Goal: Task Accomplishment & Management: Manage account settings

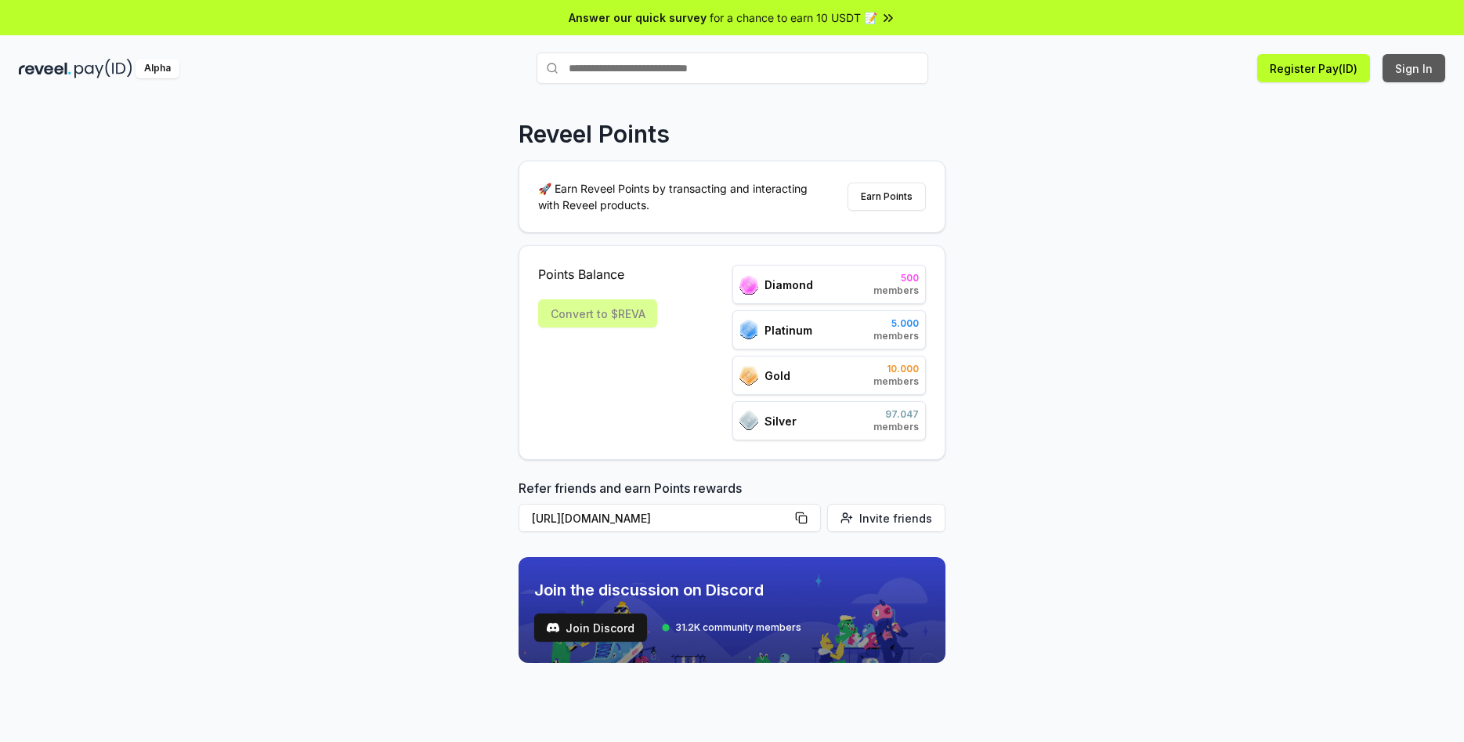
click at [1414, 65] on button "Sign In" at bounding box center [1413, 68] width 63 height 28
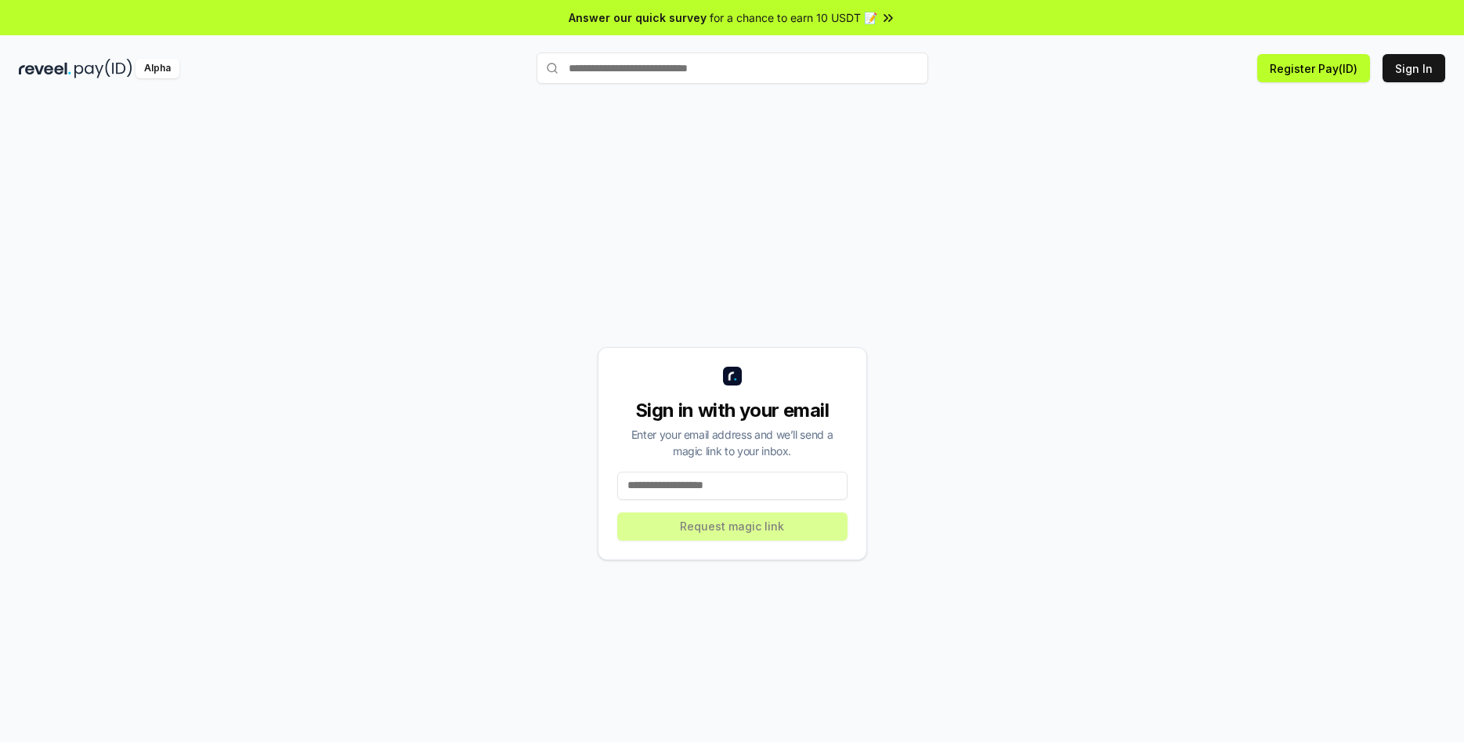
drag, startPoint x: 0, startPoint y: 0, endPoint x: 718, endPoint y: 478, distance: 862.4
click at [718, 478] on input at bounding box center [732, 485] width 230 height 28
type input "**********"
click at [742, 527] on button "Request magic link" at bounding box center [732, 526] width 230 height 28
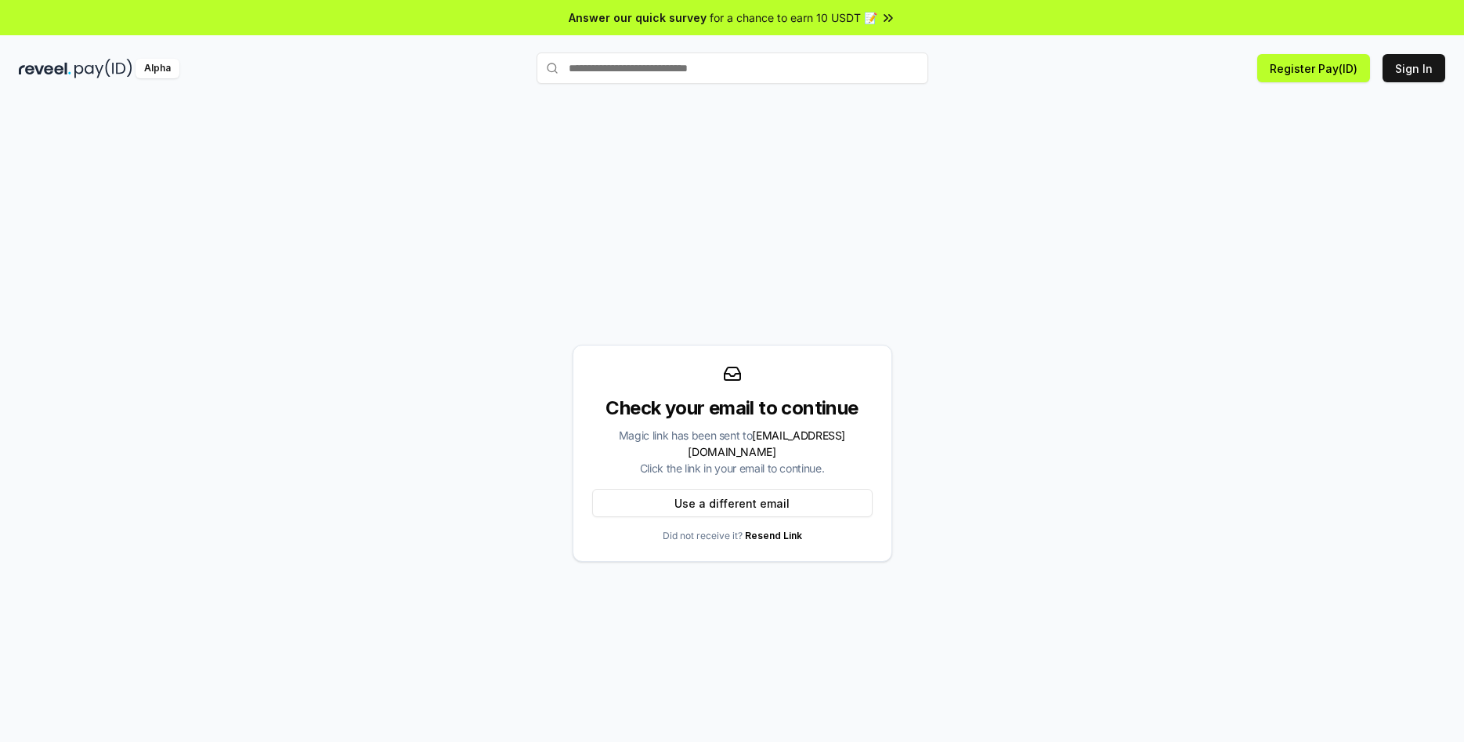
drag, startPoint x: 1045, startPoint y: 374, endPoint x: 1151, endPoint y: 225, distance: 183.2
click at [1072, 345] on div "Check your email to continue Magic link has been sent to [EMAIL_ADDRESS][DOMAIN…" at bounding box center [732, 453] width 1426 height 666
click at [774, 529] on link "Resend Link" at bounding box center [773, 535] width 57 height 12
